Goal: Task Accomplishment & Management: Manage account settings

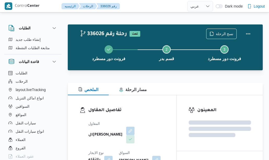
select select "ar"
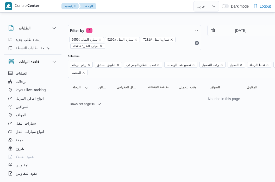
select select "ar"
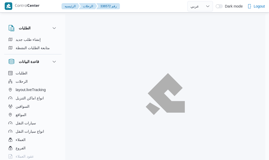
select select "ar"
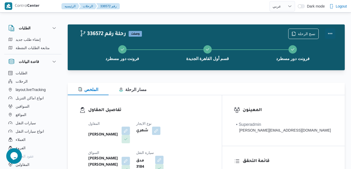
click at [269, 33] on button "Actions" at bounding box center [330, 33] width 10 height 10
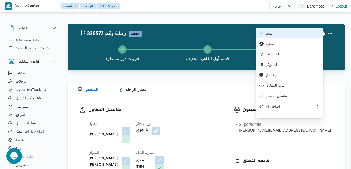
click at [269, 35] on span "تمت" at bounding box center [293, 33] width 54 height 4
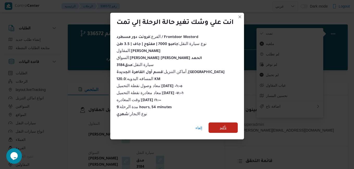
click at [224, 127] on span "تأكيد" at bounding box center [223, 128] width 7 height 6
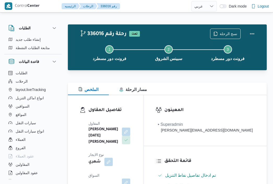
select select "ar"
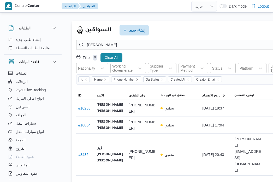
select select "ar"
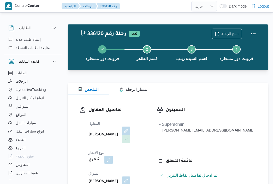
select select "ar"
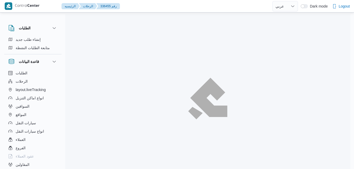
select select "ar"
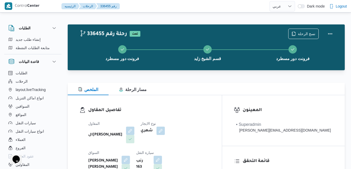
click at [178, 131] on div "شهري" at bounding box center [159, 130] width 38 height 9
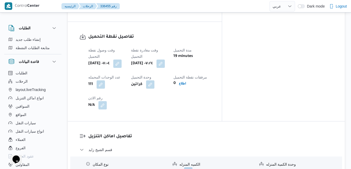
scroll to position [417, 0]
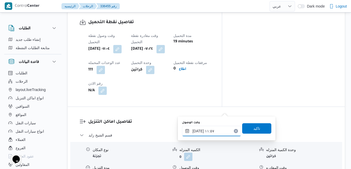
click at [198, 132] on input "١٣/٠٩/٢٠٢٥ ١١:٥٧" at bounding box center [211, 131] width 59 height 10
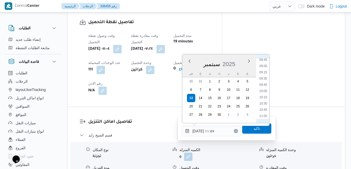
scroll to position [209, 0]
click at [266, 67] on li "08:30" at bounding box center [263, 64] width 12 height 5
type input "١٣/٠٩/٢٠٢٥ ٠٨:٣٠"
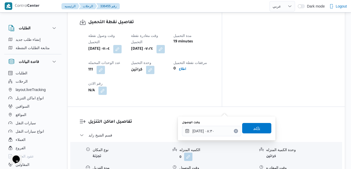
click at [254, 131] on span "تاكيد" at bounding box center [257, 128] width 7 height 6
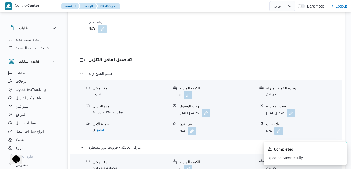
scroll to position [521, 0]
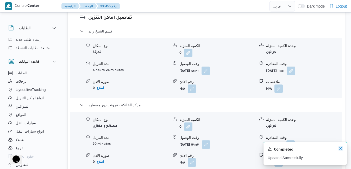
click at [341, 150] on icon "Dismiss toast" at bounding box center [341, 149] width 4 height 4
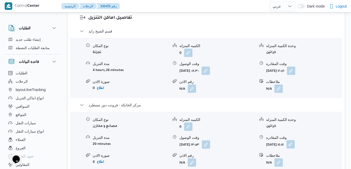
click at [295, 140] on button "button" at bounding box center [291, 144] width 8 height 8
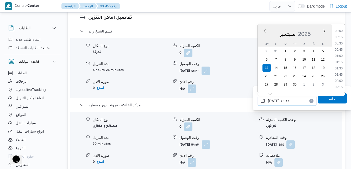
click at [279, 100] on input "١٣/٠٩/٢٠٢٥ ١٤:١٤" at bounding box center [287, 101] width 59 height 10
click at [342, 72] on li "16:30" at bounding box center [339, 72] width 12 height 5
type input "١٣/٠٩/٢٠٢٥ ١٦:٣٠"
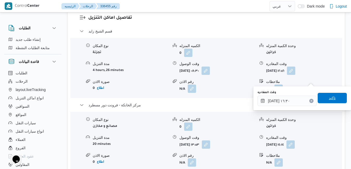
click at [326, 95] on span "تاكيد" at bounding box center [332, 98] width 29 height 10
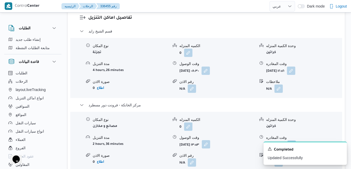
click at [210, 140] on button "button" at bounding box center [206, 144] width 8 height 8
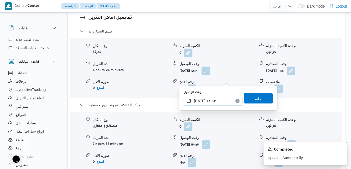
click at [224, 101] on input "١٣/٠٩/٢٠٢٥ ١٣:٥٣" at bounding box center [213, 101] width 59 height 10
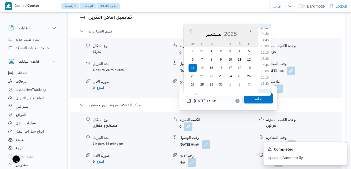
scroll to position [365, 0]
click at [267, 74] on li "16:15" at bounding box center [265, 72] width 12 height 5
type input "١٣/٠٩/٢٠٢٥ ١٦:١٥"
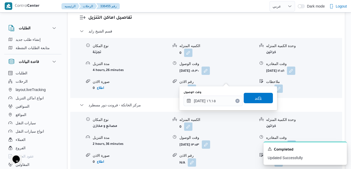
click at [257, 97] on span "تاكيد" at bounding box center [258, 98] width 7 height 6
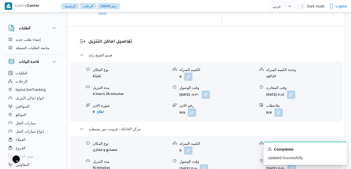
scroll to position [490, 0]
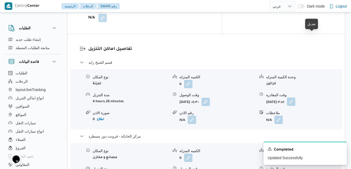
click at [296, 98] on button "button" at bounding box center [291, 102] width 8 height 8
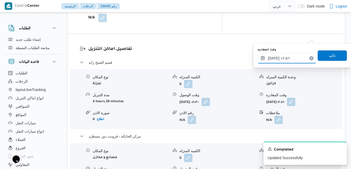
click at [294, 59] on input "١٣/٠٩/٢٠٢٥ ١٢:٥٦" at bounding box center [287, 58] width 59 height 10
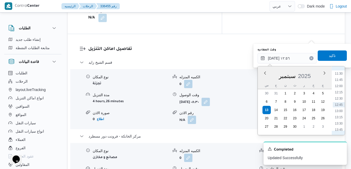
scroll to position [340, 0]
click at [340, 113] on li "15:15" at bounding box center [339, 114] width 12 height 5
type input "[DATE] ١٥:١٥"
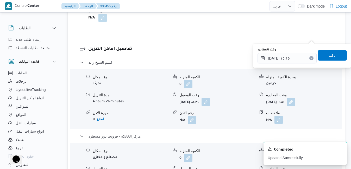
click at [329, 56] on span "تاكيد" at bounding box center [332, 55] width 7 height 6
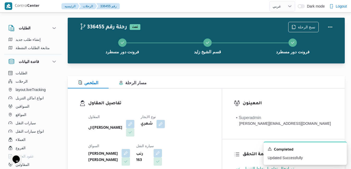
scroll to position [0, 0]
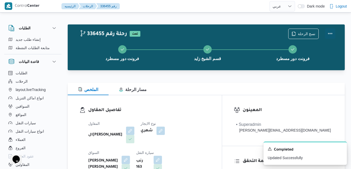
click at [332, 34] on button "Actions" at bounding box center [330, 33] width 10 height 10
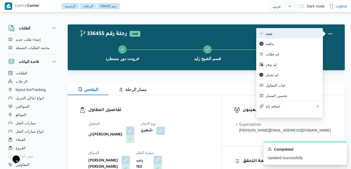
click at [303, 35] on span "تمت" at bounding box center [293, 33] width 54 height 4
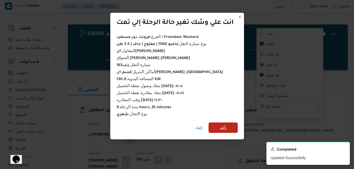
click at [223, 126] on span "تأكيد" at bounding box center [223, 128] width 7 height 6
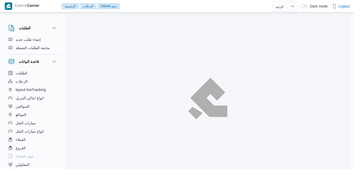
select select "ar"
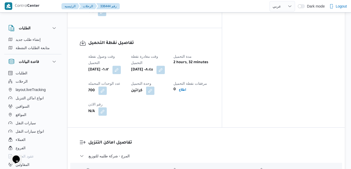
scroll to position [407, 0]
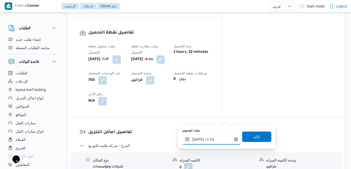
click at [200, 142] on input "[DATE] ١٢:٢٥" at bounding box center [211, 139] width 59 height 10
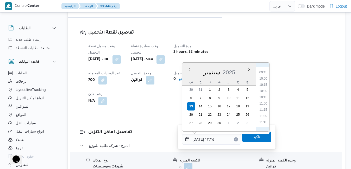
scroll to position [222, 0]
click at [266, 80] on li "09:15" at bounding box center [263, 79] width 12 height 5
type input "[DATE] ٠٩:١٥"
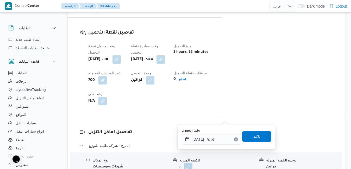
click at [248, 140] on span "تاكيد" at bounding box center [256, 137] width 29 height 10
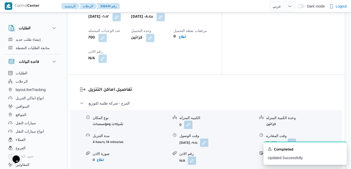
scroll to position [459, 0]
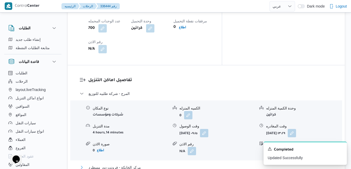
click at [259, 165] on button "مركز الخانكة - فرونت دور مسطرد" at bounding box center [207, 168] width 254 height 6
click at [341, 150] on icon "Dismiss toast" at bounding box center [341, 149] width 4 height 4
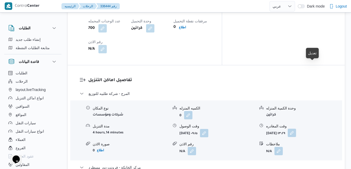
click at [296, 129] on button "button" at bounding box center [292, 133] width 8 height 8
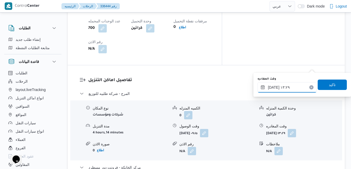
click at [283, 88] on input "[DATE] ١٣:٢٩" at bounding box center [287, 87] width 59 height 10
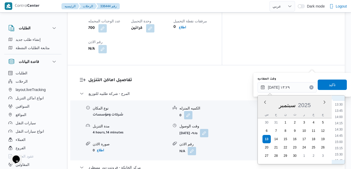
scroll to position [353, 0]
click at [340, 138] on li "15:30" at bounding box center [339, 137] width 12 height 5
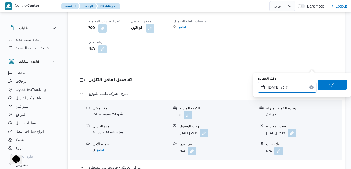
click at [291, 88] on input "[DATE] ١٥:٣٠" at bounding box center [287, 87] width 59 height 10
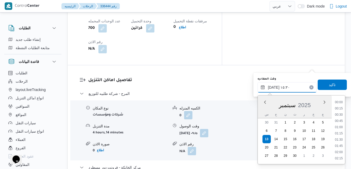
scroll to position [356, 0]
click at [340, 109] on li "14:30" at bounding box center [339, 109] width 12 height 5
type input "١٣/٠٩/٢٠٢٥ ١٤:٣٠"
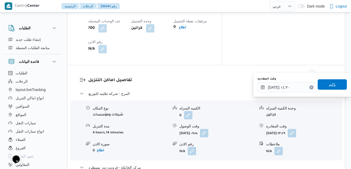
click at [333, 85] on span "تاكيد" at bounding box center [332, 84] width 29 height 10
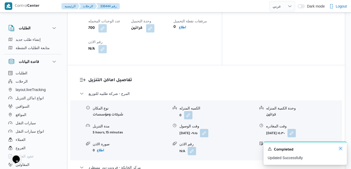
click at [340, 149] on icon "Dismiss toast" at bounding box center [341, 149] width 4 height 4
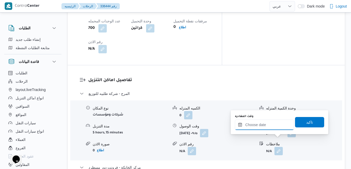
click at [266, 126] on input "وقت المغادره" at bounding box center [264, 125] width 59 height 10
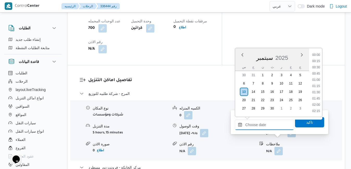
scroll to position [393, 0]
click at [240, 62] on div "سبتمبر 2025" at bounding box center [272, 56] width 74 height 13
click at [318, 96] on li "15:15" at bounding box center [316, 95] width 12 height 5
type input "[DATE] ١٥:١٥"
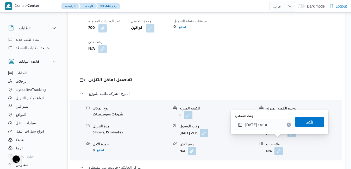
click at [306, 121] on span "تاكيد" at bounding box center [309, 122] width 7 height 6
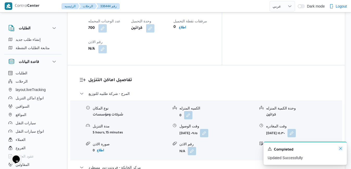
click at [340, 150] on icon "Dismiss toast" at bounding box center [341, 148] width 3 height 3
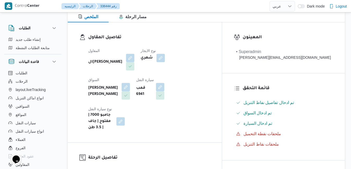
scroll to position [0, 0]
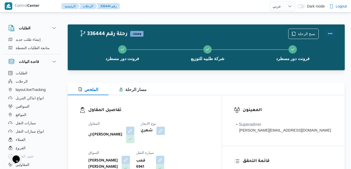
click at [329, 37] on button "Actions" at bounding box center [330, 33] width 10 height 10
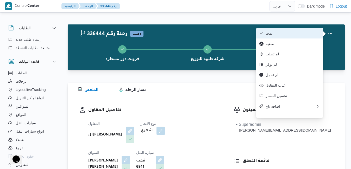
click at [307, 35] on span "تمت" at bounding box center [293, 33] width 54 height 4
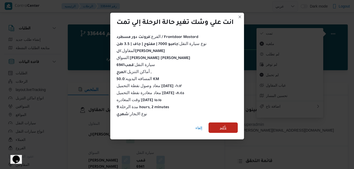
click at [229, 124] on span "تأكيد" at bounding box center [222, 128] width 29 height 10
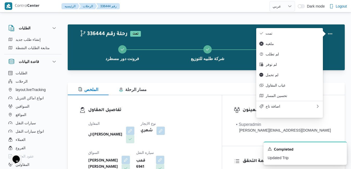
click at [211, 95] on div "تفاصيل المقاول المقاول الهامي محمد خالد علي نوع الايجار شهري السواق محمد سيد مح…" at bounding box center [145, 155] width 154 height 120
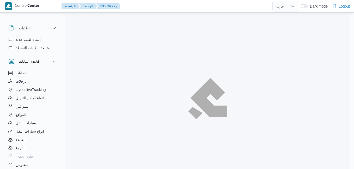
select select "ar"
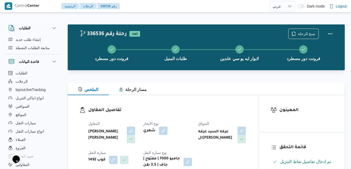
click at [204, 96] on div "تفاصيل المقاول المقاول عبدالمنعم مجدي السيد عواد نوع الايجار شهري السواق عرفه ا…" at bounding box center [163, 137] width 191 height 85
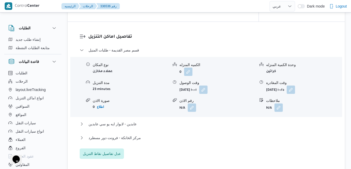
scroll to position [448, 0]
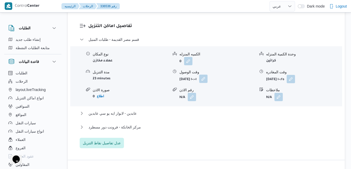
click at [208, 82] on button "button" at bounding box center [203, 79] width 8 height 8
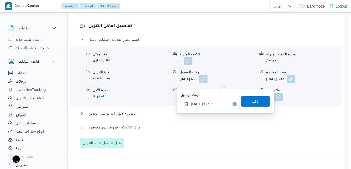
click at [206, 103] on input "١٣/٠٩/٢٠٢٥ ١٠:٠١" at bounding box center [210, 104] width 59 height 10
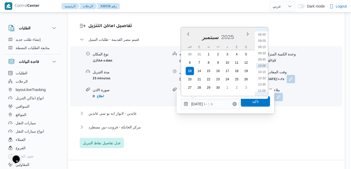
scroll to position [165, 0]
click at [259, 81] on li "08:30" at bounding box center [262, 81] width 12 height 5
type input "١٣/٠٩/٢٠٢٥ ٠٨:٣٠"
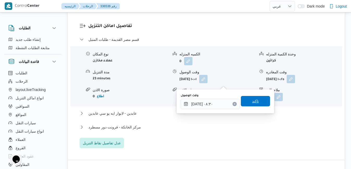
click at [252, 101] on span "تاكيد" at bounding box center [255, 101] width 7 height 6
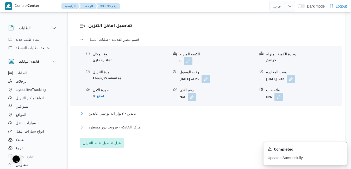
click at [197, 117] on button "عابدين - لابوار ايه يو سي عابدين" at bounding box center [207, 113] width 254 height 6
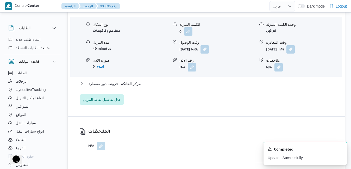
scroll to position [552, 0]
click at [214, 87] on button "مركز الخانكة - فرونت دور مسطرد" at bounding box center [207, 83] width 254 height 6
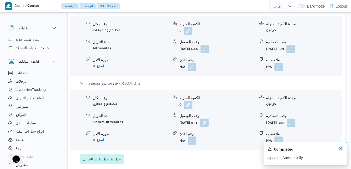
click at [341, 149] on icon "Dismiss toast" at bounding box center [341, 149] width 4 height 4
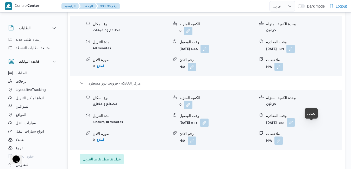
click at [295, 126] on button "button" at bounding box center [291, 123] width 8 height 8
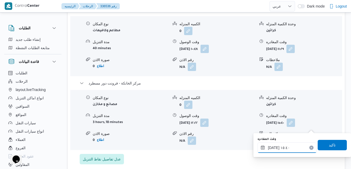
click at [281, 150] on input "١٣/٠٩/٢٠٢٥ ١٥:٤٠" at bounding box center [287, 148] width 59 height 10
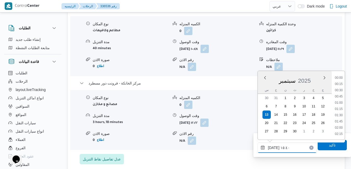
scroll to position [356, 0]
click at [339, 133] on li "16:30" at bounding box center [339, 134] width 12 height 5
type input "[DATE] ١٦:٣٠"
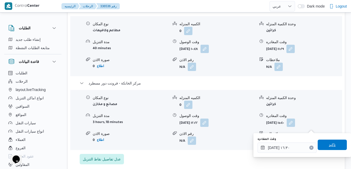
click at [324, 148] on span "تاكيد" at bounding box center [332, 145] width 29 height 10
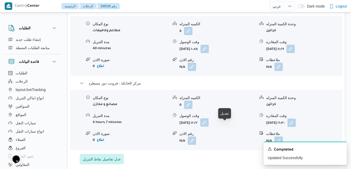
click at [209, 127] on button "button" at bounding box center [204, 123] width 8 height 8
click at [341, 149] on icon "Dismiss toast" at bounding box center [341, 149] width 4 height 4
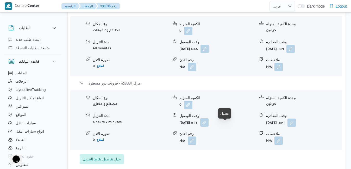
click at [209, 127] on button "button" at bounding box center [204, 123] width 8 height 8
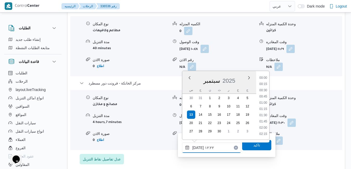
click at [199, 148] on input "١٣/٠٩/٢٠٢٥ ١٢:٢٢" at bounding box center [211, 148] width 59 height 10
click at [266, 105] on li "16:15" at bounding box center [263, 103] width 12 height 5
type input "[DATE] ١٦:١٥"
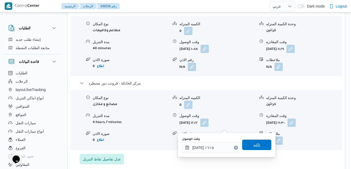
click at [254, 146] on span "تاكيد" at bounding box center [257, 145] width 7 height 6
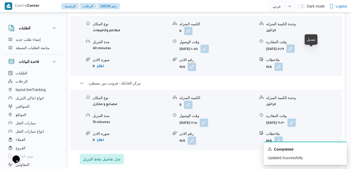
click at [295, 52] on button "button" at bounding box center [291, 49] width 8 height 8
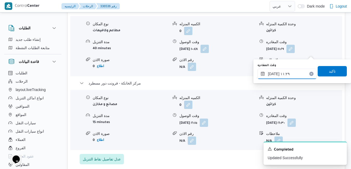
click at [288, 74] on input "١٣/٠٩/٢٠٢٥ ١١:٢٩" at bounding box center [287, 74] width 59 height 10
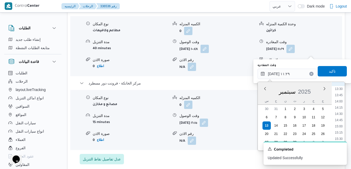
scroll to position [355, 0]
click at [342, 128] on li "15:45" at bounding box center [339, 127] width 12 height 5
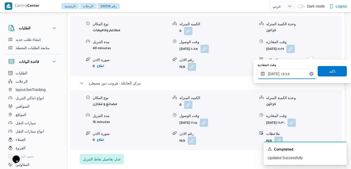
click at [274, 75] on input "١٣/٠٩/٢٠٢٥ ١٥:٤٥" at bounding box center [287, 74] width 59 height 10
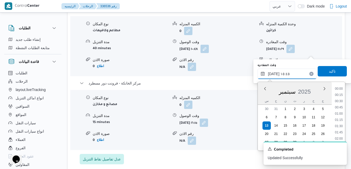
scroll to position [362, 0]
type input "١٣/٠٩/٢٠٢٥ ١٥:٣٥"
click at [330, 71] on span "تاكيد" at bounding box center [332, 71] width 7 height 6
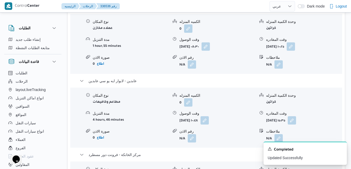
scroll to position [479, 0]
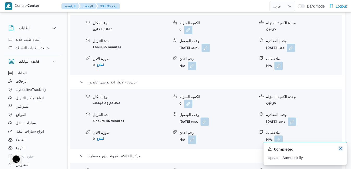
click at [341, 149] on icon "Dismiss toast" at bounding box center [341, 148] width 3 height 3
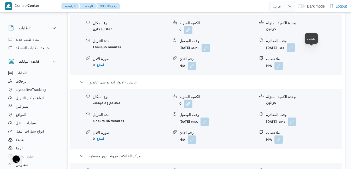
click at [295, 52] on button "button" at bounding box center [291, 48] width 8 height 8
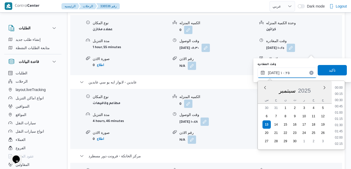
click at [279, 73] on input "١٣/٠٩/٢٠٢٥ ١٠:٢٥" at bounding box center [287, 73] width 59 height 10
click at [340, 110] on li "12:00" at bounding box center [339, 110] width 12 height 5
type input "١٣/٠٩/٢٠٢٥ ١٢:٠٠"
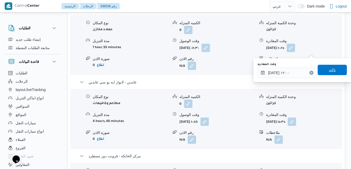
click at [335, 73] on span "تاكيد" at bounding box center [332, 70] width 29 height 10
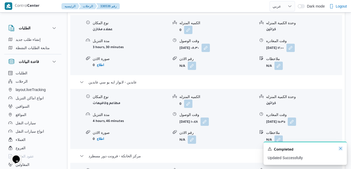
click at [341, 150] on icon "Dismiss toast" at bounding box center [341, 148] width 3 height 3
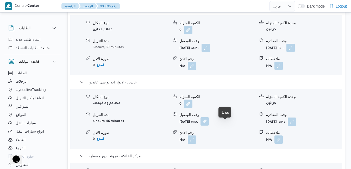
drag, startPoint x: 225, startPoint y: 127, endPoint x: 228, endPoint y: 127, distance: 2.7
click at [209, 126] on button "button" at bounding box center [205, 122] width 8 height 8
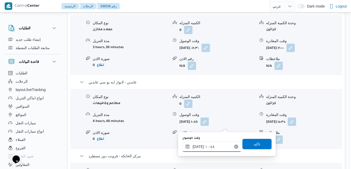
click at [204, 145] on input "١٣/٠٩/٢٠٢٥ ١٠:٤٨" at bounding box center [211, 147] width 59 height 10
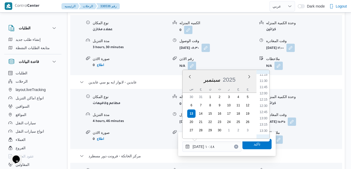
scroll to position [290, 0]
click at [265, 101] on li "12:30" at bounding box center [264, 99] width 12 height 5
type input "١٣/٠٩/٢٠٢٥ ١٢:٣٠"
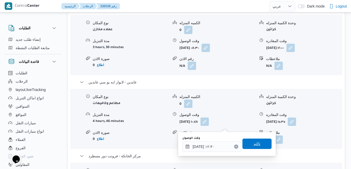
click at [254, 143] on span "تاكيد" at bounding box center [257, 144] width 7 height 6
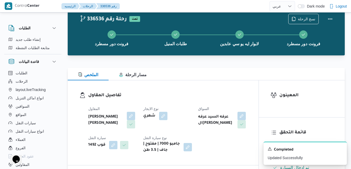
scroll to position [0, 0]
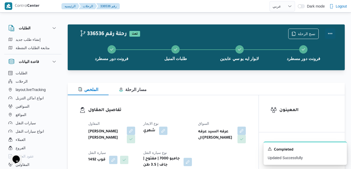
click at [332, 34] on button "Actions" at bounding box center [330, 33] width 10 height 10
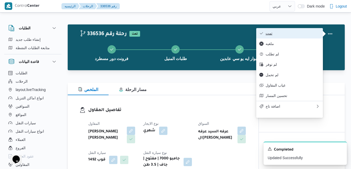
click at [292, 35] on span "تمت" at bounding box center [293, 33] width 54 height 4
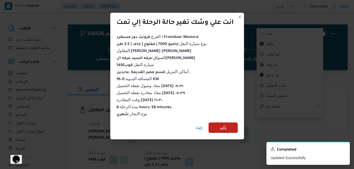
click at [219, 125] on span "تأكيد" at bounding box center [222, 128] width 29 height 10
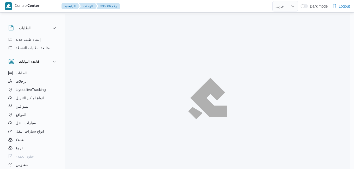
select select "ar"
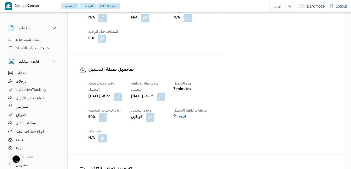
scroll to position [407, 0]
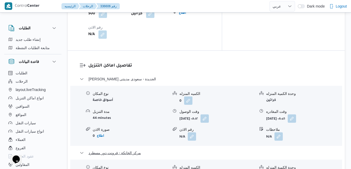
scroll to position [521, 0]
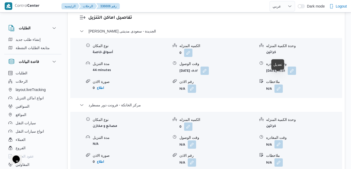
click at [279, 140] on button "button" at bounding box center [279, 144] width 8 height 8
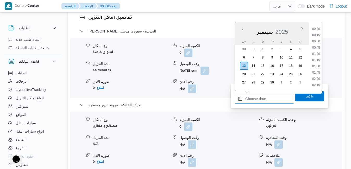
click at [260, 95] on input "وقت المغادره" at bounding box center [264, 99] width 59 height 10
click at [239, 40] on div "س ح ن ث ر خ ج" at bounding box center [272, 41] width 74 height 7
click at [318, 36] on li "16:15" at bounding box center [316, 35] width 12 height 5
type input "[DATE] ١٦:١٥"
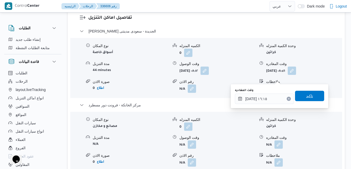
click at [302, 95] on span "تاكيد" at bounding box center [309, 96] width 29 height 10
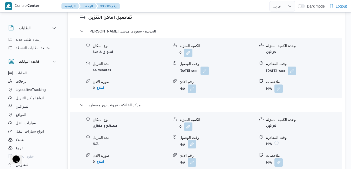
click at [192, 140] on button "button" at bounding box center [192, 144] width 8 height 8
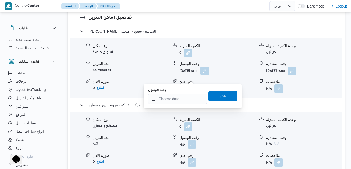
click at [180, 106] on div "You are in a dialog. To close this dialog, hit escape. وقت الوصول تاكيد" at bounding box center [193, 96] width 98 height 24
click at [186, 98] on input "وقت الوصول" at bounding box center [177, 99] width 59 height 10
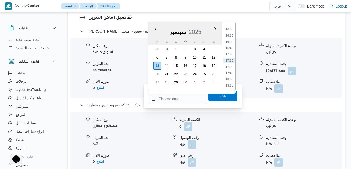
click at [153, 35] on div "سبتمبر 2025" at bounding box center [186, 30] width 74 height 13
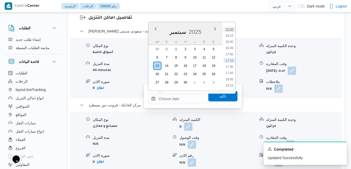
click at [231, 32] on li "16:00" at bounding box center [230, 29] width 12 height 5
type input "١٣/٠٩/٢٠٢٥ ١٦:٠٠"
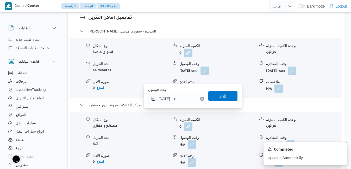
click at [213, 97] on span "تاكيد" at bounding box center [222, 96] width 29 height 10
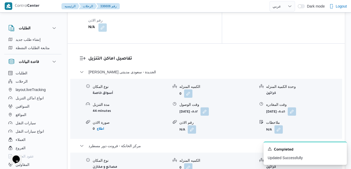
scroll to position [479, 0]
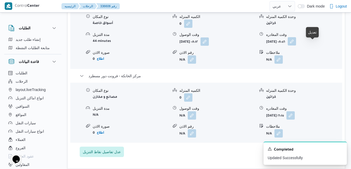
click at [296, 46] on button "button" at bounding box center [292, 41] width 8 height 8
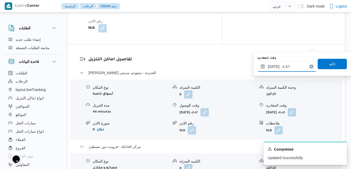
click at [281, 68] on input "١٣/٠٩/٢٠٢٥ ٠٨:٥٦" at bounding box center [287, 66] width 59 height 10
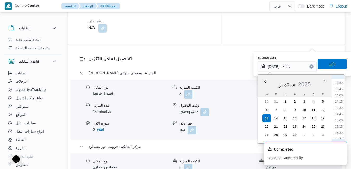
scroll to position [346, 0]
click at [340, 119] on li "15:15" at bounding box center [339, 117] width 12 height 5
type input "١٣/٠٩/٢٠٢٥ ١٥:١٥"
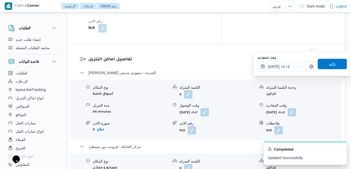
click at [335, 66] on span "تاكيد" at bounding box center [332, 64] width 29 height 10
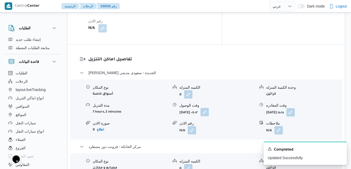
click at [209, 108] on button "button" at bounding box center [205, 112] width 8 height 8
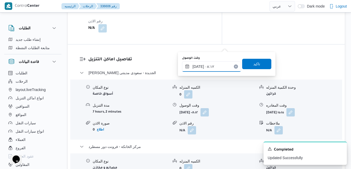
click at [210, 69] on input "١٣/٠٩/٢٠٢٥ ٠٨:١٢" at bounding box center [211, 66] width 59 height 10
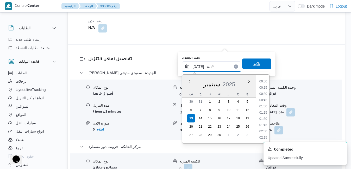
scroll to position [168, 0]
click at [263, 137] on li "09:00" at bounding box center [263, 138] width 12 height 5
type input "١٣/٠٩/٢٠٢٥ ٠٩:٠٠"
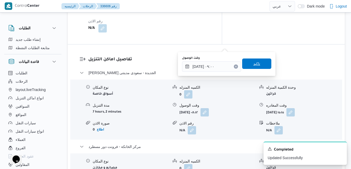
click at [258, 66] on span "تاكيد" at bounding box center [256, 64] width 29 height 10
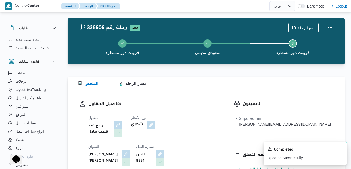
scroll to position [0, 0]
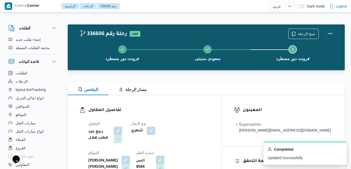
click at [329, 32] on button "Actions" at bounding box center [330, 33] width 10 height 10
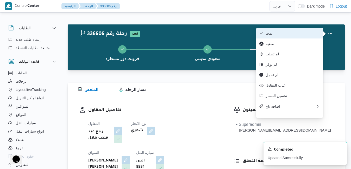
click at [286, 32] on span "تمت" at bounding box center [293, 33] width 54 height 4
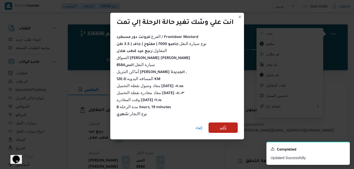
click at [224, 125] on span "تأكيد" at bounding box center [223, 128] width 7 height 6
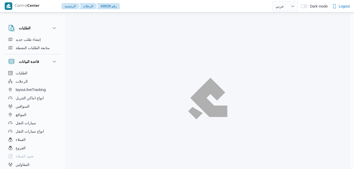
select select "ar"
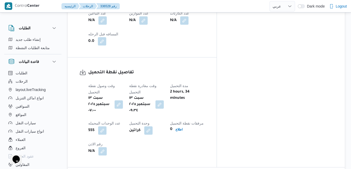
scroll to position [365, 0]
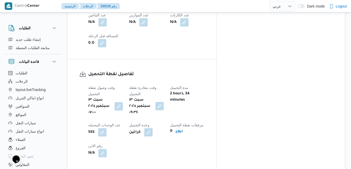
click at [164, 102] on button "button" at bounding box center [160, 106] width 8 height 8
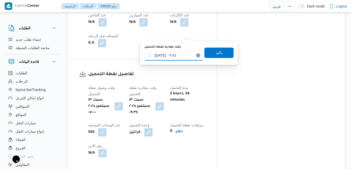
click at [177, 54] on input "[DATE] ٠٩:٣٤" at bounding box center [173, 55] width 59 height 10
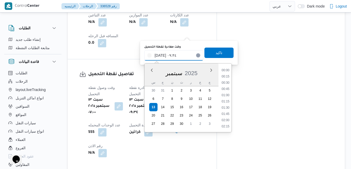
scroll to position [206, 0]
click at [232, 79] on ul "00:00 00:15 00:30 00:45 01:00 01:15 01:30 01:45 02:00 02:15 02:30 02:45 03:00 0…" at bounding box center [226, 98] width 12 height 60
click at [224, 104] on li "07:30" at bounding box center [226, 104] width 12 height 5
type input "[DATE] ٠٧:٣٠"
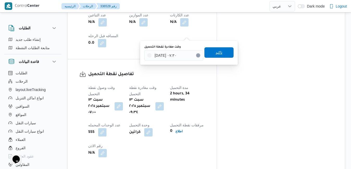
click at [225, 56] on span "تاكيد" at bounding box center [219, 52] width 29 height 10
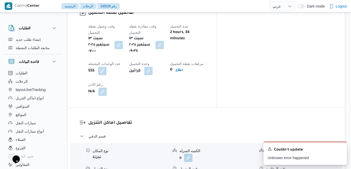
scroll to position [469, 0]
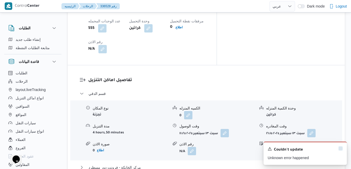
click at [342, 150] on icon "Dismiss toast" at bounding box center [341, 149] width 4 height 4
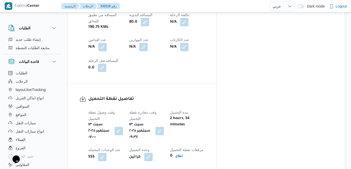
scroll to position [334, 0]
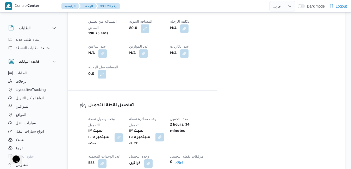
click at [164, 133] on button "button" at bounding box center [160, 137] width 8 height 8
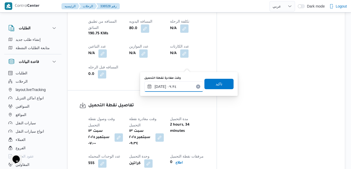
click at [168, 90] on input "١٣/٠٩/٢٠٢٥ ٠٩:٣٤" at bounding box center [173, 87] width 59 height 10
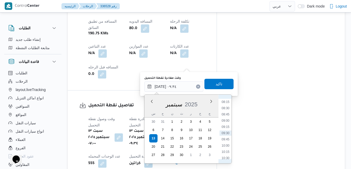
scroll to position [153, 0]
click at [227, 136] on li "07:30" at bounding box center [226, 136] width 12 height 5
type input "١٣/٠٩/٢٠٢٥ ٠٩:٣٤"
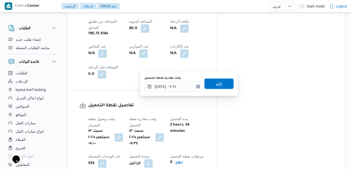
click at [218, 85] on span "تاكيد" at bounding box center [219, 84] width 7 height 6
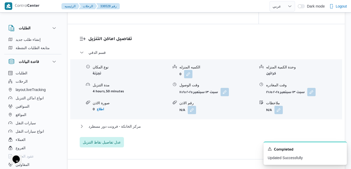
scroll to position [448, 0]
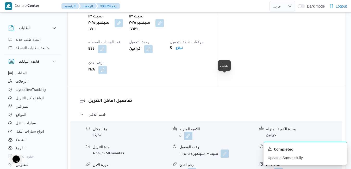
click at [226, 150] on button "button" at bounding box center [225, 154] width 8 height 8
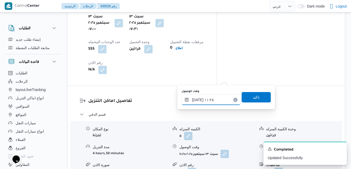
click at [201, 102] on input "١٣/٠٩/٢٠٢٥ ١١:٢٥" at bounding box center [211, 100] width 59 height 10
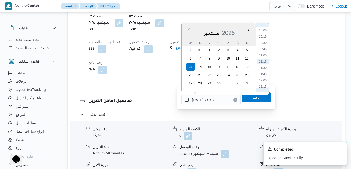
scroll to position [197, 0]
click at [263, 44] on li "08:30" at bounding box center [263, 45] width 12 height 5
type input "١٣/٠٩/٢٠٢٥ ٠٨:٣٠"
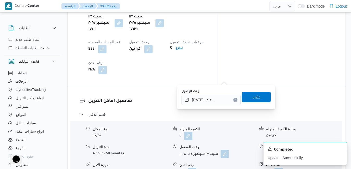
click at [254, 99] on span "تاكيد" at bounding box center [256, 97] width 7 height 6
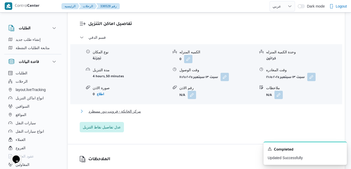
click at [198, 112] on button "مركز الخانكة - فرونت دور مسطرد" at bounding box center [207, 111] width 254 height 6
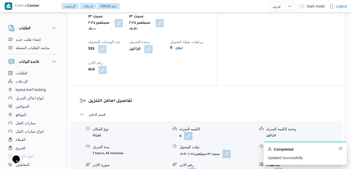
click at [341, 149] on icon "Dismiss toast" at bounding box center [341, 149] width 4 height 4
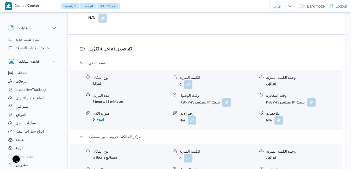
scroll to position [500, 0]
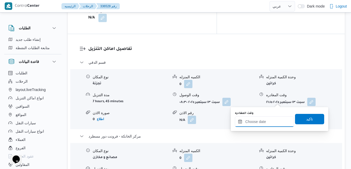
click at [251, 124] on input "وقت المغادره" at bounding box center [264, 122] width 59 height 10
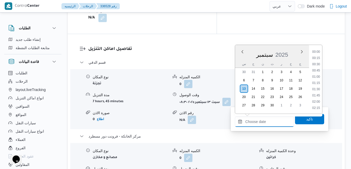
scroll to position [400, 0]
click at [237, 60] on div "سبتمبر 2025" at bounding box center [272, 53] width 74 height 13
click at [317, 64] on li "16:30" at bounding box center [316, 64] width 12 height 5
type input "[DATE] ١٦:٣٠"
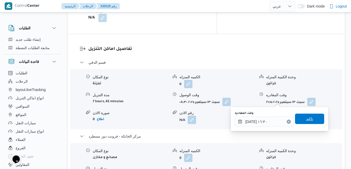
click at [299, 120] on span "تاكيد" at bounding box center [309, 119] width 29 height 10
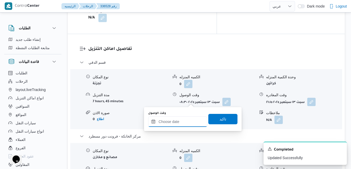
click at [186, 122] on input "وقت الوصول" at bounding box center [177, 122] width 59 height 10
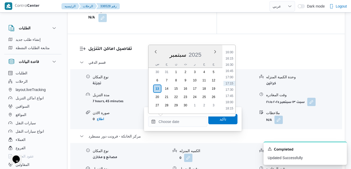
click at [155, 58] on div "سبتمبر 2025" at bounding box center [186, 53] width 74 height 13
click at [231, 59] on li "16:15" at bounding box center [230, 58] width 12 height 5
type input "[DATE] ١٦:١٥"
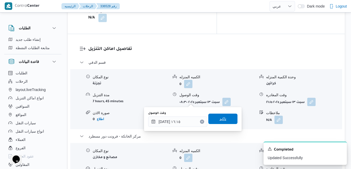
click at [222, 119] on span "تاكيد" at bounding box center [223, 119] width 7 height 6
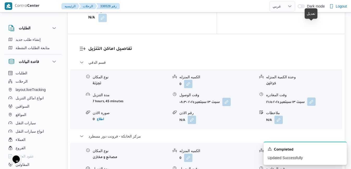
click at [313, 98] on button "button" at bounding box center [311, 102] width 8 height 8
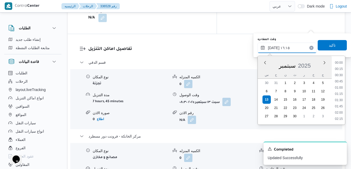
click at [284, 50] on input "[DATE] ١٦:١٥" at bounding box center [287, 48] width 59 height 10
click at [341, 77] on li "15:30" at bounding box center [339, 75] width 12 height 5
type input "١٣/٠٩/٢٠٢٥ ١٥:٣٠"
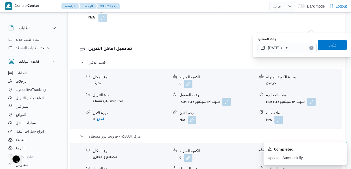
click at [334, 45] on span "تاكيد" at bounding box center [332, 45] width 29 height 10
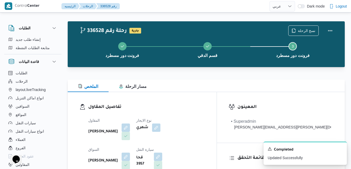
scroll to position [0, 0]
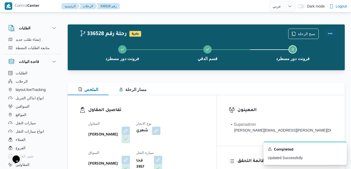
click at [332, 35] on button "Actions" at bounding box center [330, 33] width 10 height 10
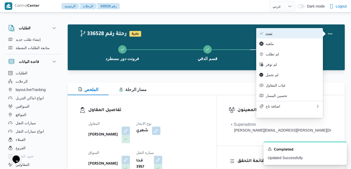
click at [297, 35] on span "تمت" at bounding box center [293, 33] width 54 height 4
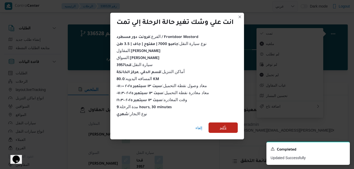
click at [224, 125] on span "تأكيد" at bounding box center [223, 128] width 7 height 6
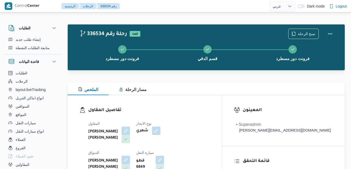
select select "ar"
click at [222, 100] on div "تفاصيل المقاول المقاول [PERSON_NAME] [PERSON_NAME] نوع الايجار شهري السواق [PER…" at bounding box center [145, 155] width 154 height 120
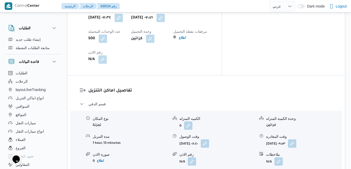
scroll to position [459, 0]
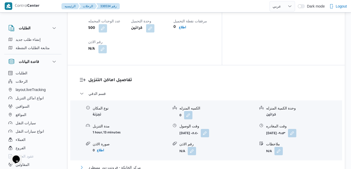
click at [216, 165] on button "مركز الخانكة - فرونت دور مسطرد" at bounding box center [207, 168] width 254 height 6
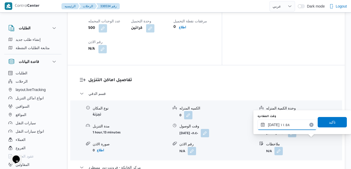
click at [294, 123] on input "[DATE] ١١:٥٨" at bounding box center [287, 125] width 59 height 10
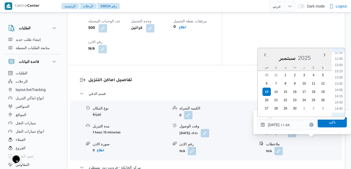
scroll to position [368, 0]
click at [341, 101] on li "16:30" at bounding box center [339, 99] width 12 height 5
type input "[DATE] ١٦:٣٠"
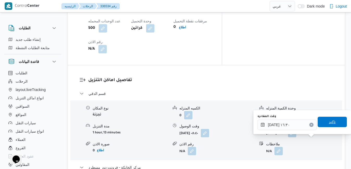
click at [330, 119] on span "تاكيد" at bounding box center [332, 122] width 29 height 10
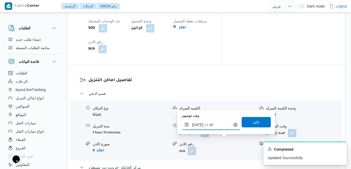
click at [211, 124] on input "١٣/٠٩/٢٠٢٥ ١١:٥٢" at bounding box center [211, 125] width 59 height 10
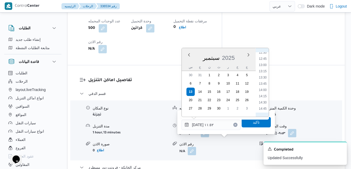
scroll to position [350, 0]
click at [261, 110] on li "16:15" at bounding box center [263, 111] width 12 height 5
type input "[DATE] ١٦:١٥"
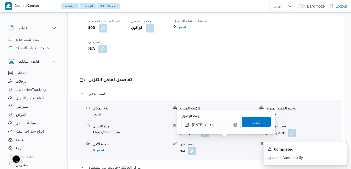
click at [253, 120] on span "تاكيد" at bounding box center [256, 122] width 7 height 6
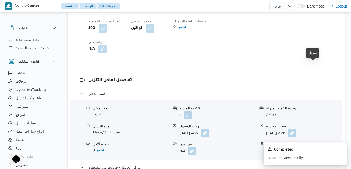
click at [297, 129] on button "button" at bounding box center [292, 133] width 8 height 8
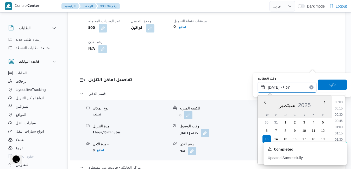
click at [292, 88] on input "١٣/٠٩/٢٠٢٥ ٠٩:٥٣" at bounding box center [287, 87] width 59 height 10
click at [341, 137] on li "15:30" at bounding box center [339, 136] width 12 height 5
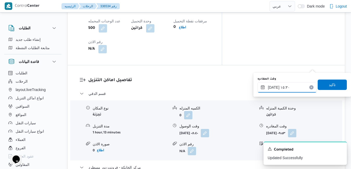
click at [273, 88] on input "١٣/٠٩/٢٠٢٥ ١٥:٣٠" at bounding box center [287, 87] width 59 height 10
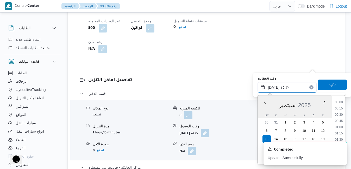
scroll to position [356, 0]
type input "١٣/٠٩/٢٠٢٥ ١٥:25"
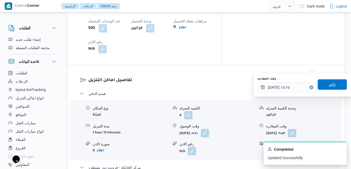
click at [333, 86] on span "تاكيد" at bounding box center [332, 84] width 29 height 10
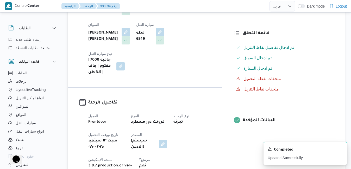
scroll to position [9, 0]
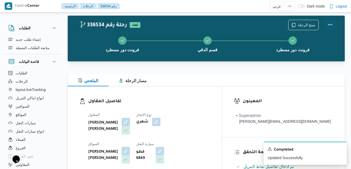
click at [329, 28] on button "Actions" at bounding box center [330, 25] width 10 height 10
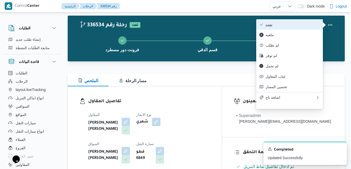
click at [288, 24] on span "تمت" at bounding box center [293, 24] width 54 height 4
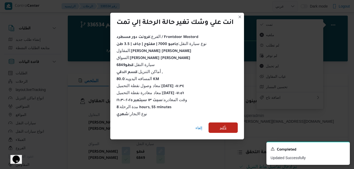
click at [220, 125] on span "تأكيد" at bounding box center [222, 128] width 29 height 10
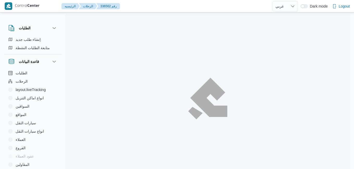
select select "ar"
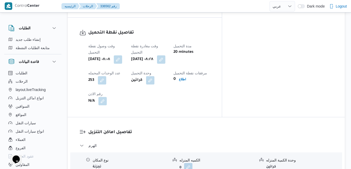
scroll to position [417, 0]
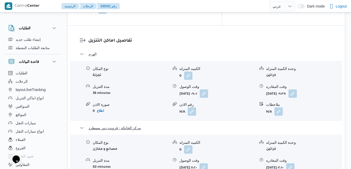
scroll to position [500, 0]
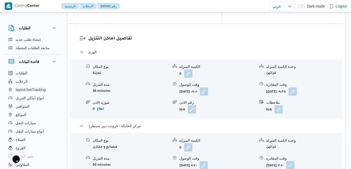
click at [295, 161] on button "button" at bounding box center [290, 165] width 8 height 8
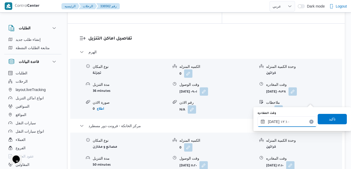
click at [282, 121] on input "١٣/٠٩/٢٠٢٥ ١٢:١٠" at bounding box center [287, 122] width 59 height 10
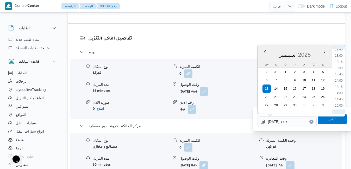
scroll to position [374, 0]
click at [341, 90] on li "16:30" at bounding box center [339, 90] width 12 height 5
type input "[DATE] ١٦:٣٠"
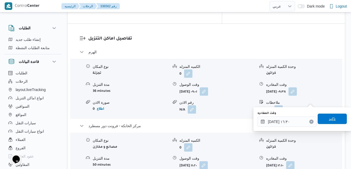
click at [329, 118] on span "تاكيد" at bounding box center [332, 119] width 7 height 6
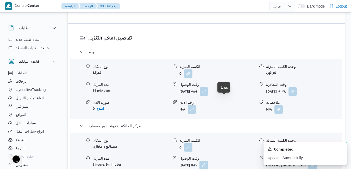
click at [208, 161] on button "button" at bounding box center [204, 165] width 8 height 8
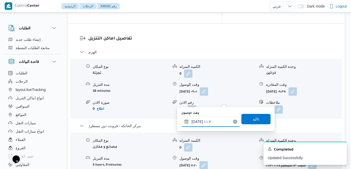
click at [209, 123] on input "١٣/٠٩/٢٠٢٥ ١١:٢٠" at bounding box center [210, 122] width 59 height 10
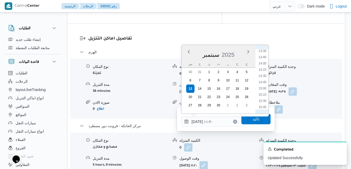
scroll to position [355, 0]
click at [263, 103] on li "16:15" at bounding box center [263, 102] width 12 height 5
type input "١٣/٠٩/٢٠٢٥ ١٦:١٥"
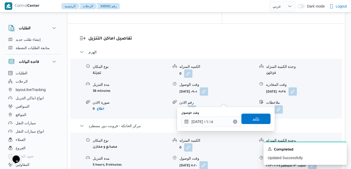
click at [255, 118] on span "تاكيد" at bounding box center [256, 119] width 29 height 10
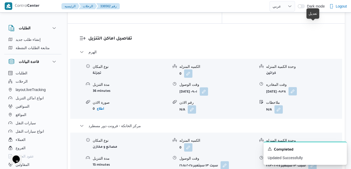
click at [297, 87] on button "button" at bounding box center [293, 91] width 8 height 8
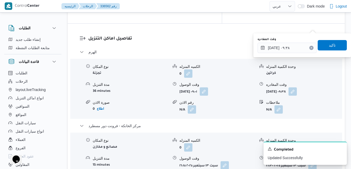
click at [241, 144] on form "0" at bounding box center [218, 148] width 76 height 8
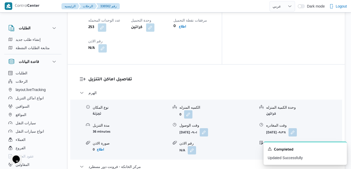
scroll to position [459, 0]
click at [297, 129] on button "button" at bounding box center [293, 133] width 8 height 8
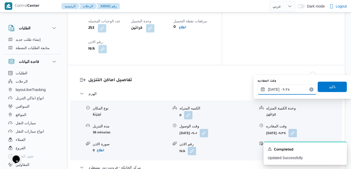
click at [284, 91] on input "١٣/٠٩/٢٠٢٥ ٠٩:٣٨" at bounding box center [287, 89] width 59 height 10
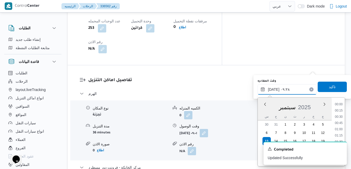
scroll to position [206, 0]
click at [341, 149] on icon "Dismiss toast" at bounding box center [341, 149] width 4 height 4
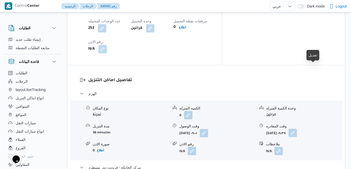
click at [297, 129] on button "button" at bounding box center [293, 133] width 8 height 8
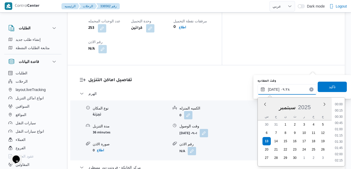
click at [298, 91] on input "١٣/٠٩/٢٠٢٥ ٠٩:٣٨" at bounding box center [287, 89] width 59 height 10
click at [341, 127] on li "15:30" at bounding box center [339, 127] width 12 height 5
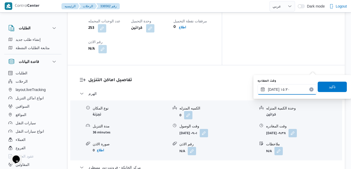
click at [273, 91] on input "[DATE] ١٥:٣٠" at bounding box center [287, 89] width 59 height 10
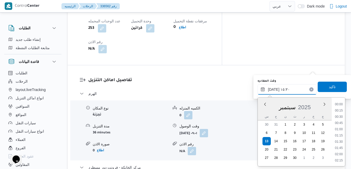
click at [273, 91] on input "[DATE] ١٥:٣٠" at bounding box center [287, 89] width 59 height 10
type input "١٣/٠٩/٢٠٢٥ ١٥:20"
click at [320, 85] on span "تاكيد" at bounding box center [332, 87] width 29 height 10
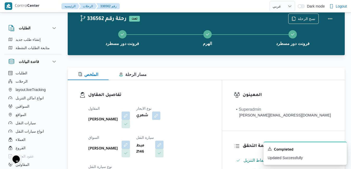
scroll to position [0, 0]
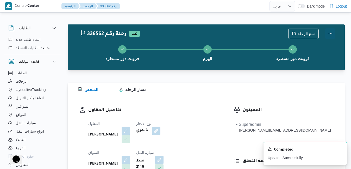
click at [331, 32] on button "Actions" at bounding box center [330, 33] width 10 height 10
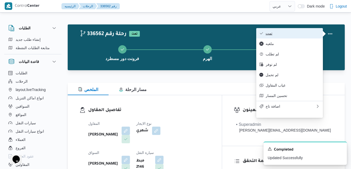
click at [294, 38] on button "تمت" at bounding box center [289, 33] width 67 height 10
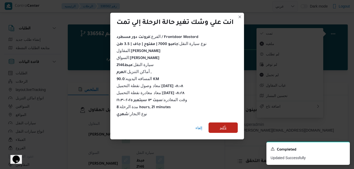
click at [234, 128] on span "تأكيد" at bounding box center [222, 128] width 29 height 10
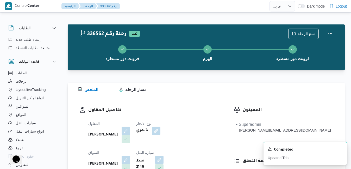
click at [216, 95] on div "تفاصيل المقاول المقاول محمد صلاح عبداللطيف الشريف نوع الايجار شهري السواق السيد…" at bounding box center [145, 155] width 154 height 120
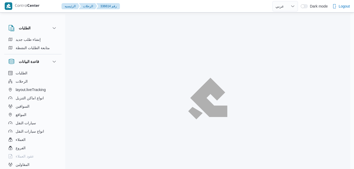
select select "ar"
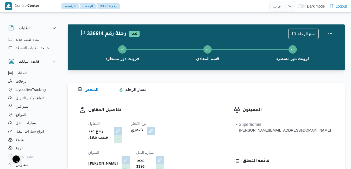
click at [178, 89] on div "الملخص مسار الرحلة" at bounding box center [206, 89] width 277 height 13
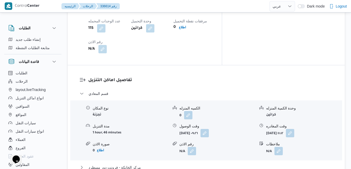
scroll to position [469, 0]
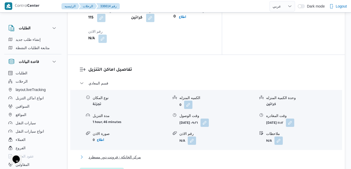
click at [178, 154] on button "مركز الخانكة - فرونت دور مسطرد" at bounding box center [207, 157] width 254 height 6
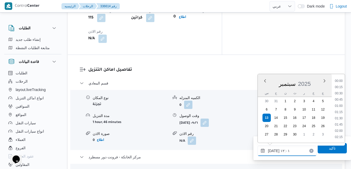
click at [291, 150] on input "[DATE] ١٢:٠١" at bounding box center [287, 151] width 59 height 10
click at [341, 120] on li "16:30" at bounding box center [339, 119] width 12 height 5
type input "[DATE] ١٦:٣٠"
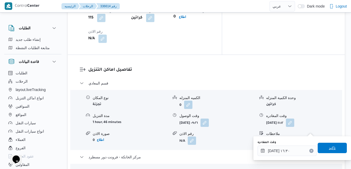
click at [329, 146] on span "تاكيد" at bounding box center [332, 148] width 7 height 6
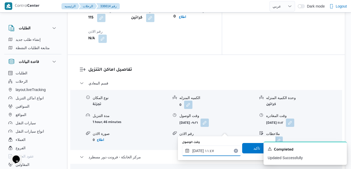
click at [207, 151] on input "١٣/٠٩/٢٠٢٥ ١١:٤٧" at bounding box center [211, 151] width 59 height 10
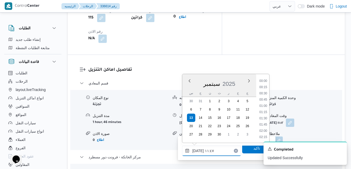
scroll to position [262, 0]
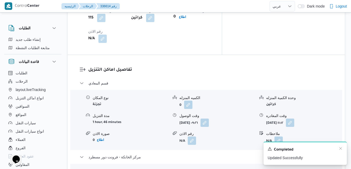
click at [343, 148] on div "A new notification appears Completed Updated Successfully" at bounding box center [305, 153] width 83 height 23
click at [343, 149] on div "A new notification appears Completed Updated Successfully" at bounding box center [305, 153] width 83 height 23
click at [340, 149] on icon "Dismiss toast" at bounding box center [341, 149] width 4 height 4
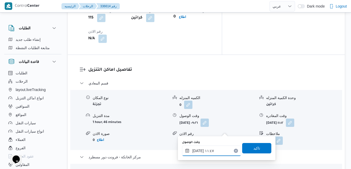
click at [208, 149] on input "١٣/٠٩/٢٠٢٥ ١١:٤٧" at bounding box center [211, 151] width 59 height 10
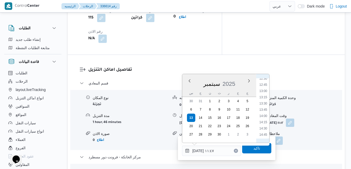
scroll to position [368, 0]
click at [267, 121] on li "16:15" at bounding box center [263, 119] width 12 height 5
type input "[DATE] ١٦:١٥"
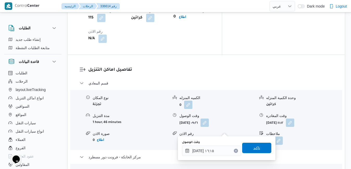
click at [254, 151] on span "تاكيد" at bounding box center [256, 148] width 29 height 10
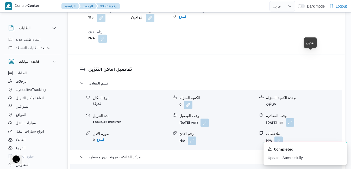
click at [294, 119] on button "button" at bounding box center [290, 123] width 8 height 8
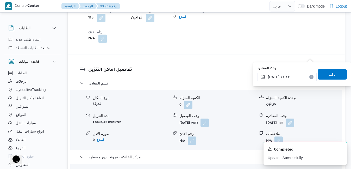
click at [282, 78] on input "١٣/٠٩/٢٠٢٥ ١١:١٢" at bounding box center [287, 77] width 59 height 10
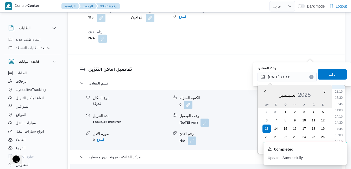
scroll to position [349, 0]
drag, startPoint x: 339, startPoint y: 124, endPoint x: 342, endPoint y: 126, distance: 3.0
click at [342, 126] on li "15:15" at bounding box center [339, 124] width 12 height 5
type input "[DATE] ١٥:١٥"
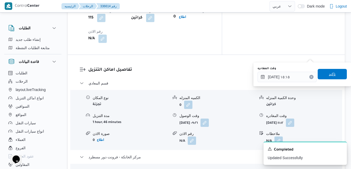
click at [330, 76] on span "تاكيد" at bounding box center [332, 74] width 7 height 6
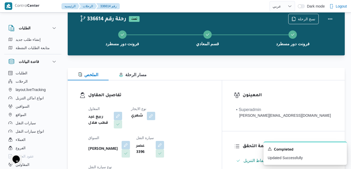
scroll to position [0, 0]
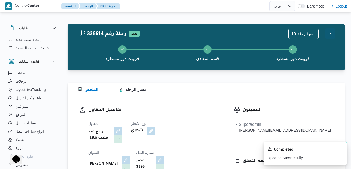
click at [330, 35] on button "Actions" at bounding box center [330, 33] width 10 height 10
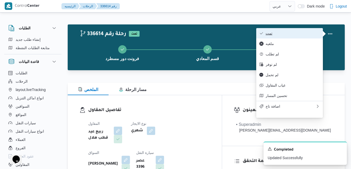
click at [303, 35] on span "تمت" at bounding box center [293, 33] width 54 height 4
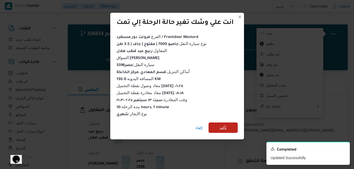
click at [224, 128] on span "تأكيد" at bounding box center [223, 128] width 7 height 6
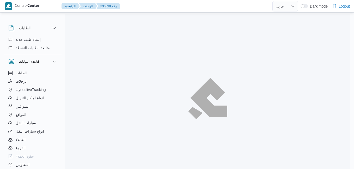
select select "ar"
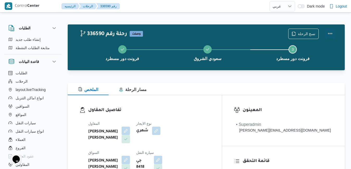
click at [329, 33] on button "Actions" at bounding box center [330, 33] width 10 height 10
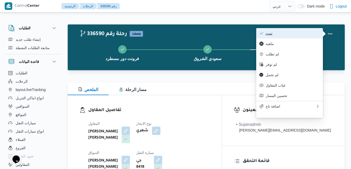
click at [304, 32] on span "تمت" at bounding box center [293, 33] width 54 height 4
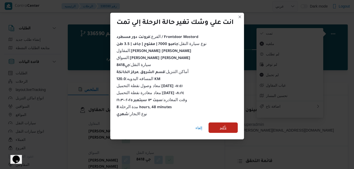
click at [226, 128] on span "تأكيد" at bounding box center [223, 128] width 7 height 6
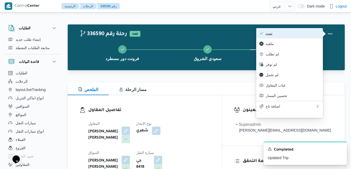
click at [292, 30] on button "تمت" at bounding box center [289, 33] width 67 height 10
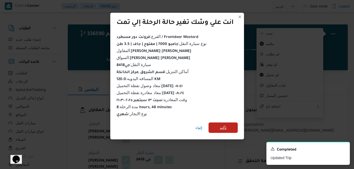
click at [229, 128] on span "تأكيد" at bounding box center [222, 128] width 29 height 10
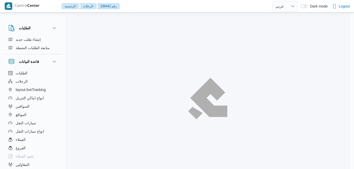
select select "ar"
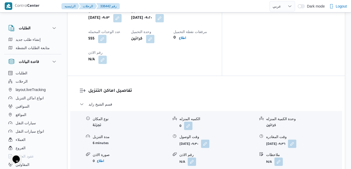
scroll to position [448, 0]
click at [210, 139] on button "button" at bounding box center [205, 143] width 8 height 8
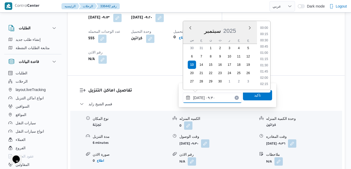
click at [212, 98] on input "[DATE] ٠٩:٣٠" at bounding box center [212, 98] width 59 height 10
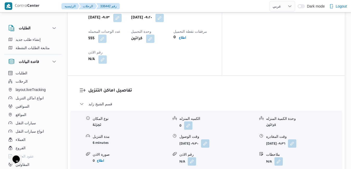
click at [215, 119] on div "قسم الشيخ زايد نوع المكان تجزئة الكميه المنزله 0 وحدة الكمية المنزله كراتين مدة…" at bounding box center [207, 150] width 254 height 98
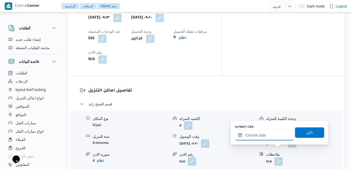
click at [270, 136] on input "وقت المغادره" at bounding box center [264, 135] width 59 height 10
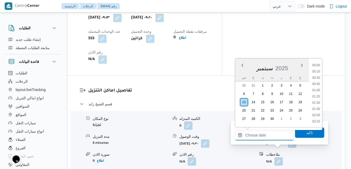
scroll to position [412, 0]
click at [318, 66] on li "16:30" at bounding box center [316, 65] width 12 height 5
type input "[DATE] ١٦:٣٠"
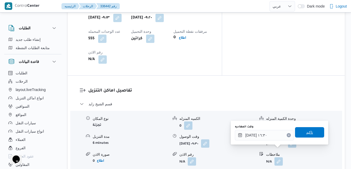
click at [306, 133] on span "تاكيد" at bounding box center [309, 133] width 7 height 6
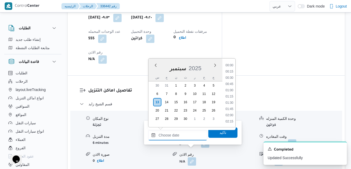
click at [188, 132] on input "وقت الوصول" at bounding box center [177, 135] width 59 height 10
click at [150, 77] on div "س ح ن ث ر خ ج" at bounding box center [186, 77] width 74 height 7
click at [230, 113] on li "16:15" at bounding box center [230, 112] width 12 height 5
type input "١٣/٠٩/٢٠٢٥ ١٦:١٥"
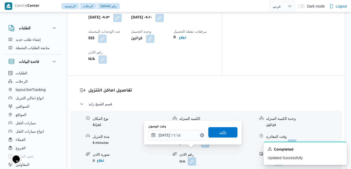
click at [223, 131] on span "تاكيد" at bounding box center [222, 132] width 29 height 10
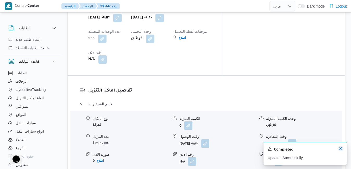
click at [341, 148] on icon "Dismiss toast" at bounding box center [341, 149] width 4 height 4
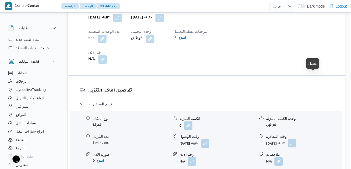
click at [297, 139] on button "button" at bounding box center [292, 143] width 8 height 8
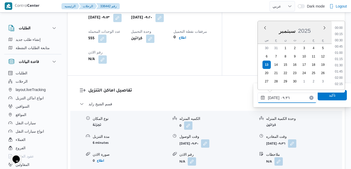
click at [288, 96] on input "١٣/٠٩/٢٠٢٥ ٠٩:٣٦" at bounding box center [287, 98] width 59 height 10
click at [343, 78] on li "15:15" at bounding box center [339, 80] width 12 height 5
type input "١٣/٠٩/٢٠٢٥ ١٥:١٥"
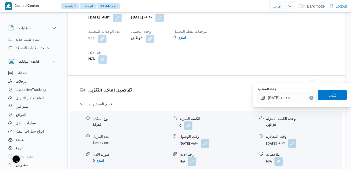
click at [329, 94] on span "تاكيد" at bounding box center [332, 95] width 7 height 6
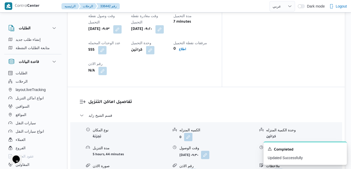
scroll to position [459, 0]
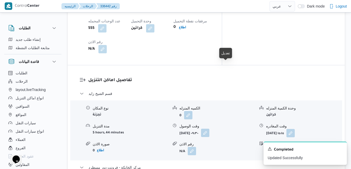
click at [210, 129] on button "button" at bounding box center [205, 133] width 8 height 8
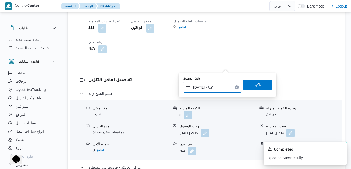
click at [211, 88] on input "١٣/٠٩/٢٠٢٥ ٠٩:٣٠" at bounding box center [212, 87] width 59 height 10
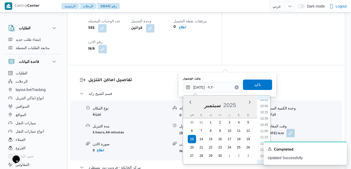
scroll to position [259, 0]
click at [266, 104] on li "10:30" at bounding box center [264, 106] width 12 height 5
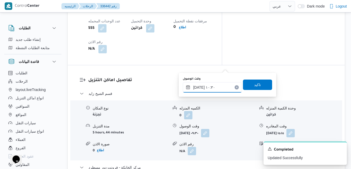
click at [199, 86] on input "١٣/٠٩/٢٠٢٥ ١٠:٣٠" at bounding box center [212, 87] width 59 height 10
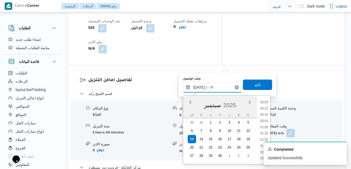
click at [199, 86] on input "١٣/٠٩/٢٠٢٥ ١٠:٣٠" at bounding box center [212, 87] width 59 height 10
type input "١٣/٠٩/٢٠٢٥ ١٠:٢٠"
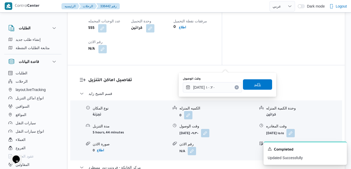
click at [257, 86] on span "تاكيد" at bounding box center [257, 85] width 7 height 6
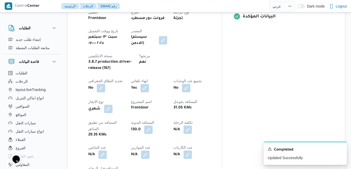
scroll to position [0, 0]
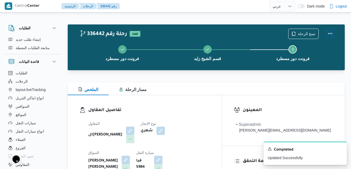
click at [329, 35] on button "Actions" at bounding box center [330, 33] width 10 height 10
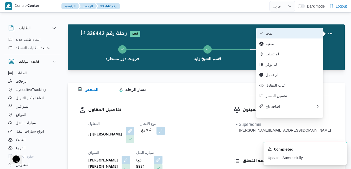
click at [305, 37] on button "تمت" at bounding box center [289, 33] width 67 height 10
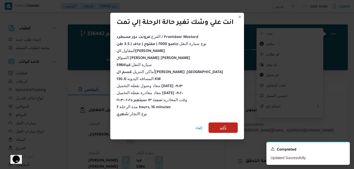
click at [228, 125] on span "تأكيد" at bounding box center [222, 128] width 29 height 10
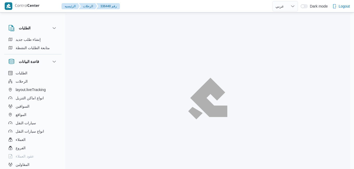
select select "ar"
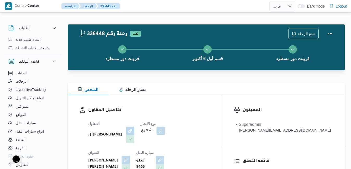
click at [193, 88] on div "الملخص مسار الرحلة" at bounding box center [206, 89] width 277 height 13
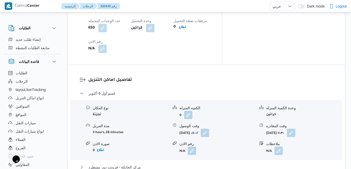
scroll to position [469, 0]
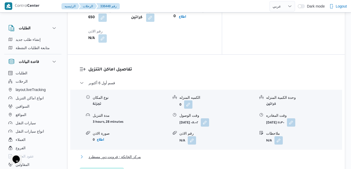
click at [193, 154] on button "مركز الخانكة - فرونت دور مسطرد" at bounding box center [207, 157] width 254 height 6
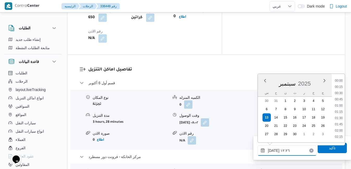
click at [281, 149] on input "١٣/٠٩/٢٠٢٥ ١٢:٢٦" at bounding box center [287, 151] width 59 height 10
click at [340, 113] on li "16:30" at bounding box center [339, 112] width 12 height 5
type input "١٣/٠٩/٢٠٢٥ ١٦:٣٠"
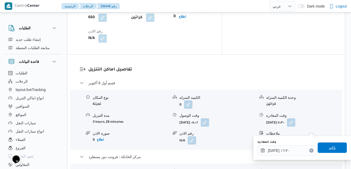
click at [329, 148] on span "تاكيد" at bounding box center [332, 148] width 7 height 6
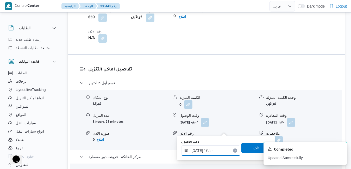
click at [208, 150] on input "١٣/٠٩/٢٠٢٥ ١٢:١٠" at bounding box center [210, 151] width 59 height 10
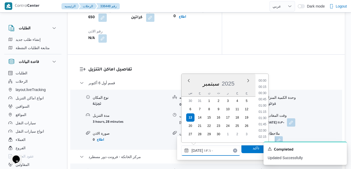
scroll to position [268, 0]
click at [340, 150] on icon "Dismiss toast" at bounding box center [341, 149] width 4 height 4
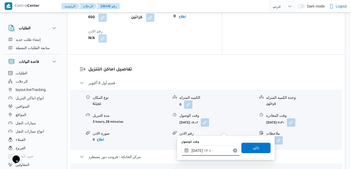
click at [210, 153] on input "١٣/٠٩/٢٠٢٥ ١٢:١٠" at bounding box center [210, 151] width 59 height 10
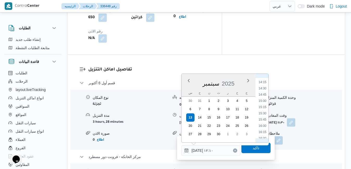
scroll to position [374, 0]
click at [263, 112] on li "16:15" at bounding box center [263, 112] width 12 height 5
type input "١٣/٠٩/٢٠٢٥ ١٦:١٥"
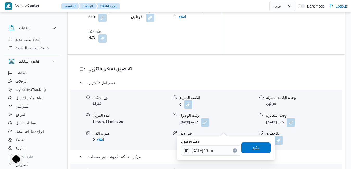
click at [253, 146] on span "تاكيد" at bounding box center [256, 148] width 7 height 6
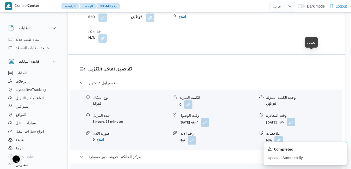
click at [296, 118] on button "button" at bounding box center [291, 122] width 8 height 8
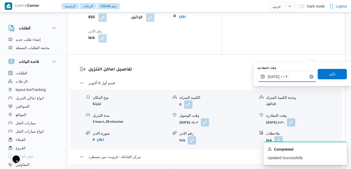
click at [289, 77] on input "١٣/٠٩/٢٠٢٥ ١١:٣٠" at bounding box center [287, 77] width 59 height 10
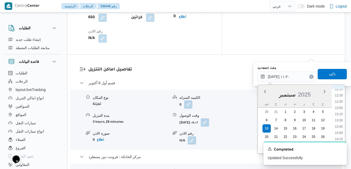
scroll to position [362, 0]
click at [341, 111] on li "15:15" at bounding box center [339, 111] width 12 height 5
type input "١٣/٠٩/٢٠٢٥ ١٥:١٥"
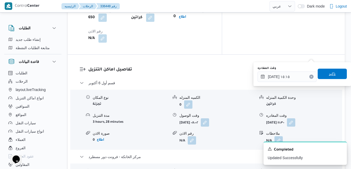
click at [333, 76] on span "تاكيد" at bounding box center [332, 74] width 29 height 10
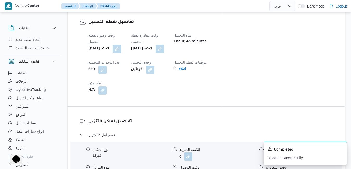
scroll to position [428, 0]
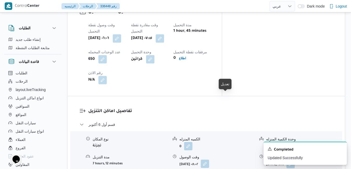
click at [209, 160] on button "button" at bounding box center [205, 164] width 8 height 8
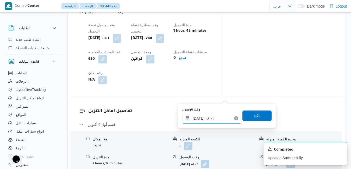
click at [200, 119] on input "١٣/٠٩/٢٠٢٥ ٠٨:٠٢" at bounding box center [211, 118] width 59 height 10
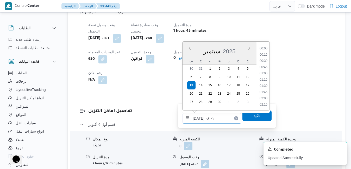
click at [200, 119] on input "١٣/٠٩/٢٠٢٥ ٠٨:٠٢" at bounding box center [211, 118] width 59 height 10
type input "١٣/٠٩/٢٠٢٥ ٠٨:٥٠"
click at [255, 116] on span "تاكيد" at bounding box center [257, 116] width 7 height 6
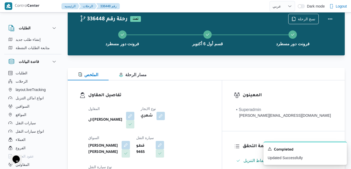
scroll to position [0, 0]
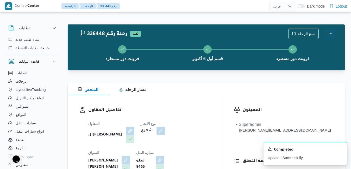
click at [329, 37] on button "Actions" at bounding box center [330, 33] width 10 height 10
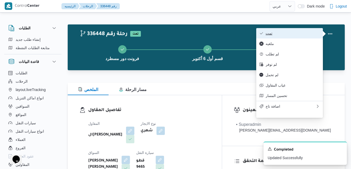
click at [285, 39] on button "تمت" at bounding box center [289, 33] width 67 height 10
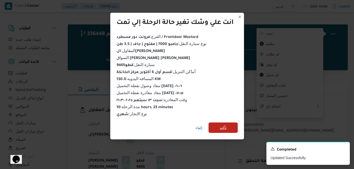
click at [223, 125] on span "تأكيد" at bounding box center [223, 128] width 7 height 6
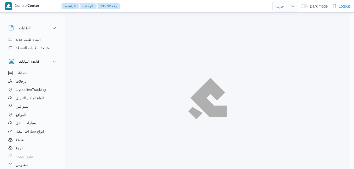
select select "ar"
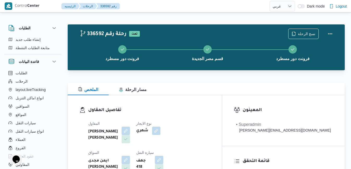
click at [195, 85] on div "الملخص مسار الرحلة" at bounding box center [206, 89] width 277 height 13
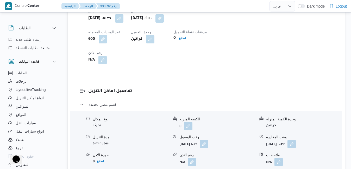
scroll to position [448, 0]
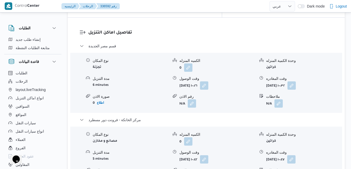
scroll to position [511, 0]
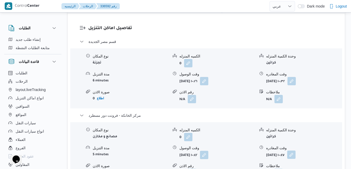
click at [296, 151] on button "button" at bounding box center [291, 155] width 8 height 8
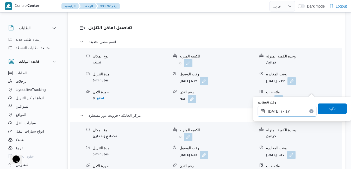
click at [290, 114] on input "١٣/٠٩/٢٠٢٥ ١٠:٤٧" at bounding box center [287, 111] width 59 height 10
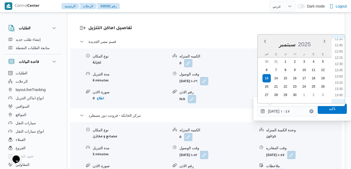
scroll to position [343, 0]
click at [339, 97] on li "16:00" at bounding box center [339, 98] width 12 height 5
type input "١٣/٠٩/٢٠٢٥ ١٦:٠٠"
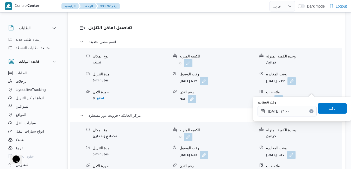
click at [329, 110] on span "تاكيد" at bounding box center [332, 109] width 7 height 6
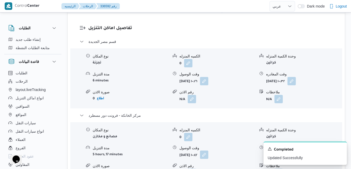
click at [208, 151] on button "button" at bounding box center [204, 155] width 8 height 8
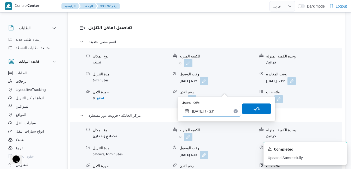
click at [217, 112] on input "١٣/٠٩/٢٠٢٥ ١٠:٤٢" at bounding box center [211, 111] width 59 height 10
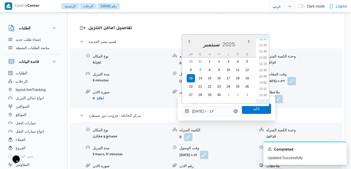
scroll to position [337, 0]
click at [265, 98] on li "15:45" at bounding box center [263, 98] width 12 height 5
type input "١٣/٠٩/٢٠٢٥ ١٥:٤٥"
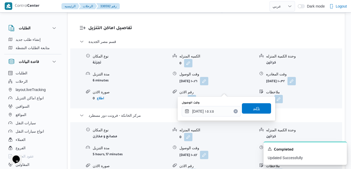
click at [253, 109] on span "تاكيد" at bounding box center [256, 109] width 7 height 6
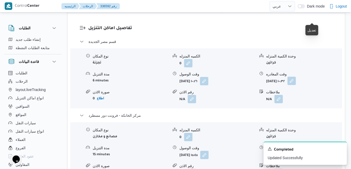
click at [296, 77] on button "button" at bounding box center [292, 81] width 8 height 8
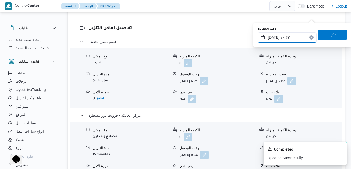
click at [292, 38] on input "١٣/٠٩/٢٠٢٥ ١٠:٣٢" at bounding box center [287, 37] width 59 height 10
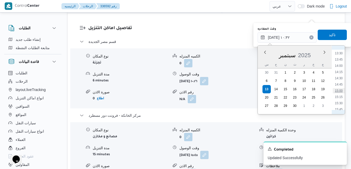
click at [342, 91] on li "15:00" at bounding box center [339, 90] width 12 height 5
type input "١٣/٠٩/٢٠٢٥ ١٥:٠٠"
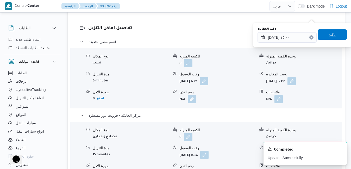
click at [329, 34] on span "تاكيد" at bounding box center [332, 35] width 7 height 6
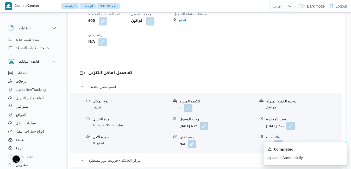
scroll to position [469, 0]
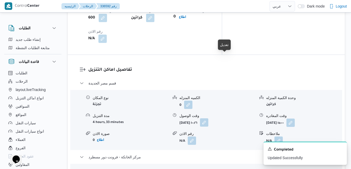
click at [208, 119] on button "button" at bounding box center [204, 123] width 8 height 8
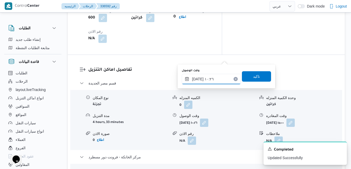
click at [204, 77] on input "١٣/٠٩/٢٠٢٥ ١٠:٢٦" at bounding box center [211, 79] width 59 height 10
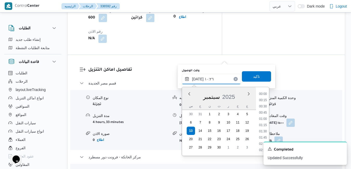
scroll to position [225, 0]
click at [263, 118] on li "10:00" at bounding box center [263, 119] width 12 height 5
type input "١٣/٠٩/٢٠٢٥ ١٠:٠٠"
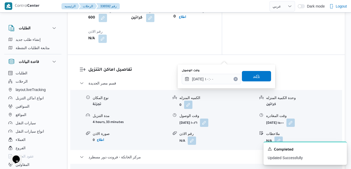
click at [257, 77] on span "تاكيد" at bounding box center [256, 76] width 29 height 10
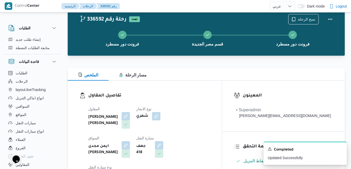
scroll to position [0, 0]
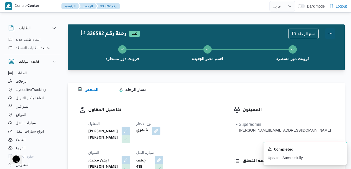
click at [328, 34] on button "Actions" at bounding box center [330, 33] width 10 height 10
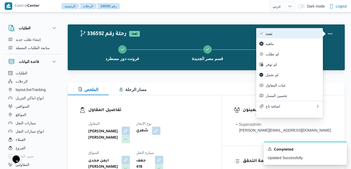
click at [299, 32] on span "تمت" at bounding box center [293, 33] width 54 height 4
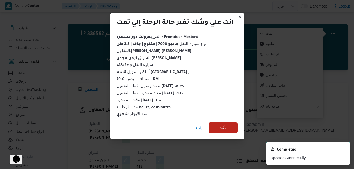
click at [230, 125] on span "تأكيد" at bounding box center [222, 128] width 29 height 10
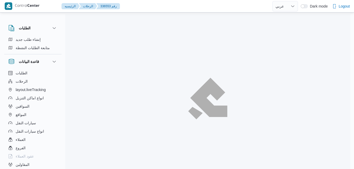
select select "ar"
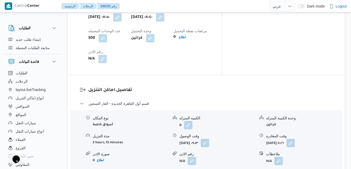
scroll to position [459, 0]
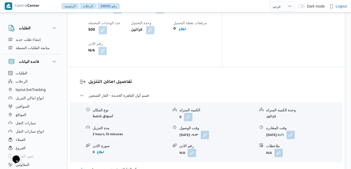
click at [201, 167] on button "مركز الخانكة - فرونت دور مسطرد" at bounding box center [207, 170] width 254 height 6
click at [295, 131] on button "button" at bounding box center [291, 135] width 8 height 8
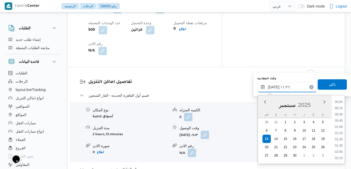
click at [286, 87] on input "[DATE] ١١:٢٦" at bounding box center [287, 87] width 59 height 10
click at [340, 133] on li "15:30" at bounding box center [339, 134] width 12 height 5
type input "[DATE] ١٥:٣٠"
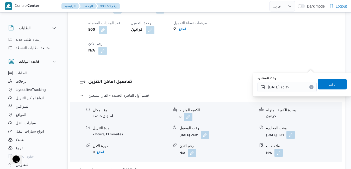
click at [330, 87] on span "تاكيد" at bounding box center [332, 84] width 7 height 6
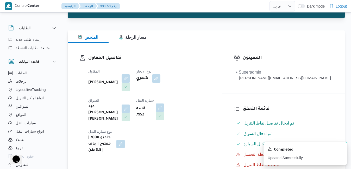
scroll to position [0, 0]
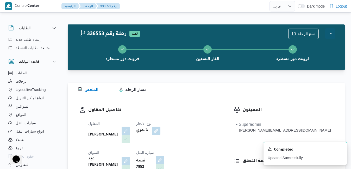
click at [331, 30] on button "Actions" at bounding box center [330, 33] width 10 height 10
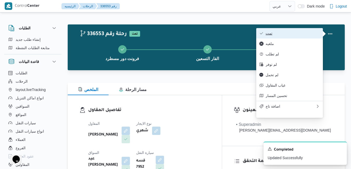
click at [306, 34] on span "تمت" at bounding box center [293, 33] width 54 height 4
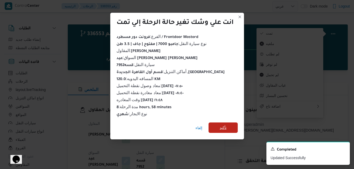
click at [230, 124] on span "تأكيد" at bounding box center [222, 128] width 29 height 10
